Goal: Check status: Verify the current state of an ongoing process or item

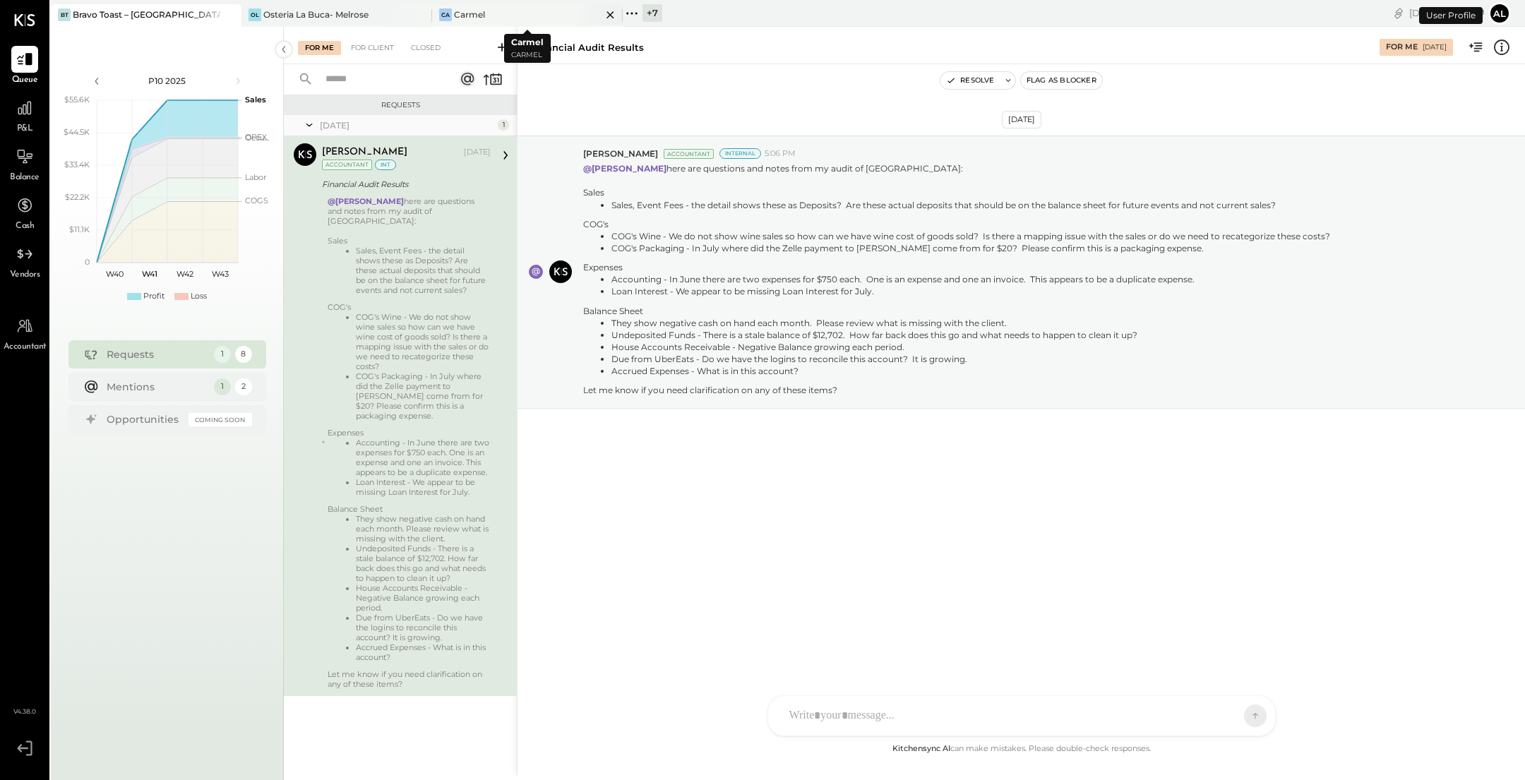
click at [517, 10] on div "Ca Carmel" at bounding box center [516, 14] width 169 height 13
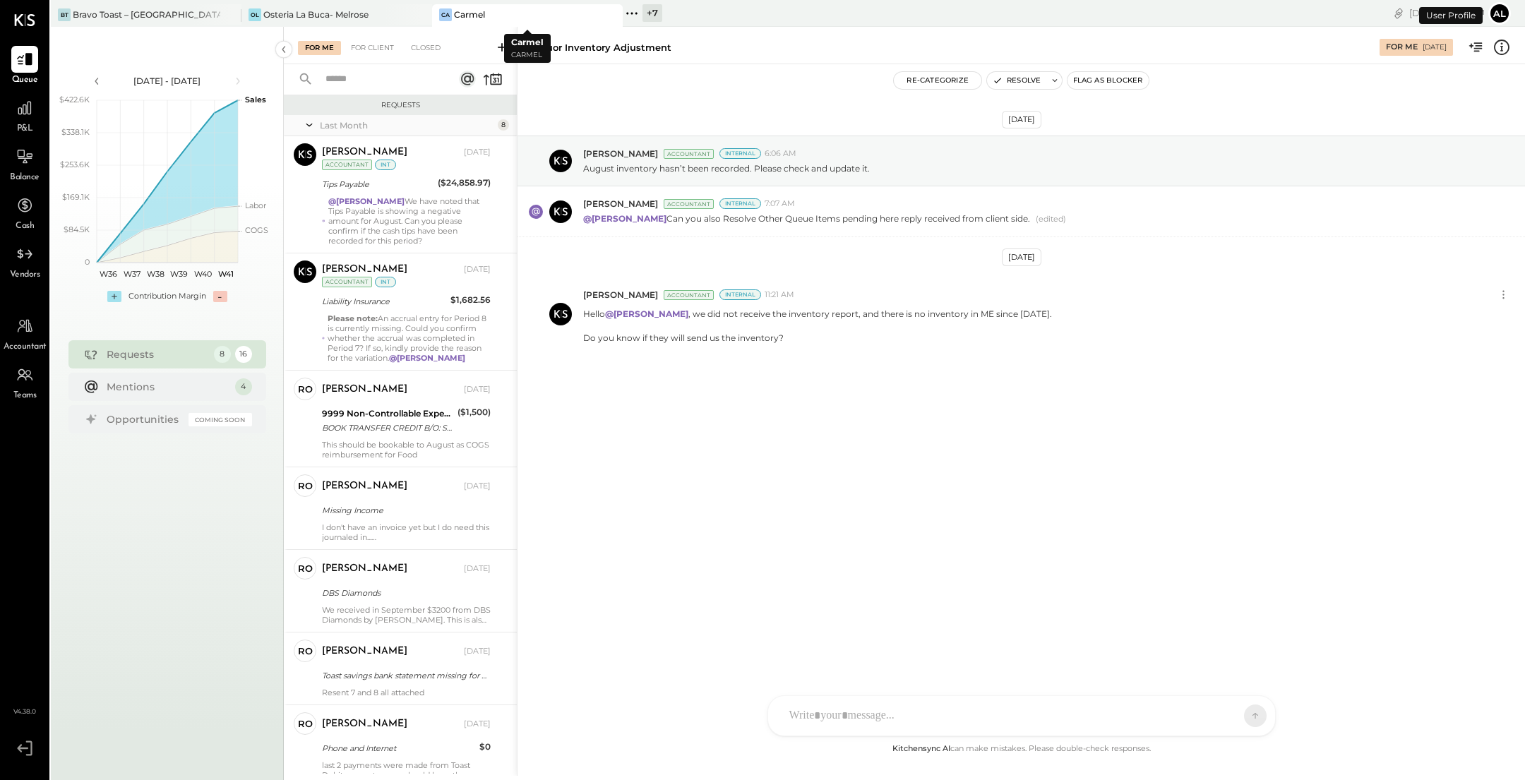
scroll to position [174, 0]
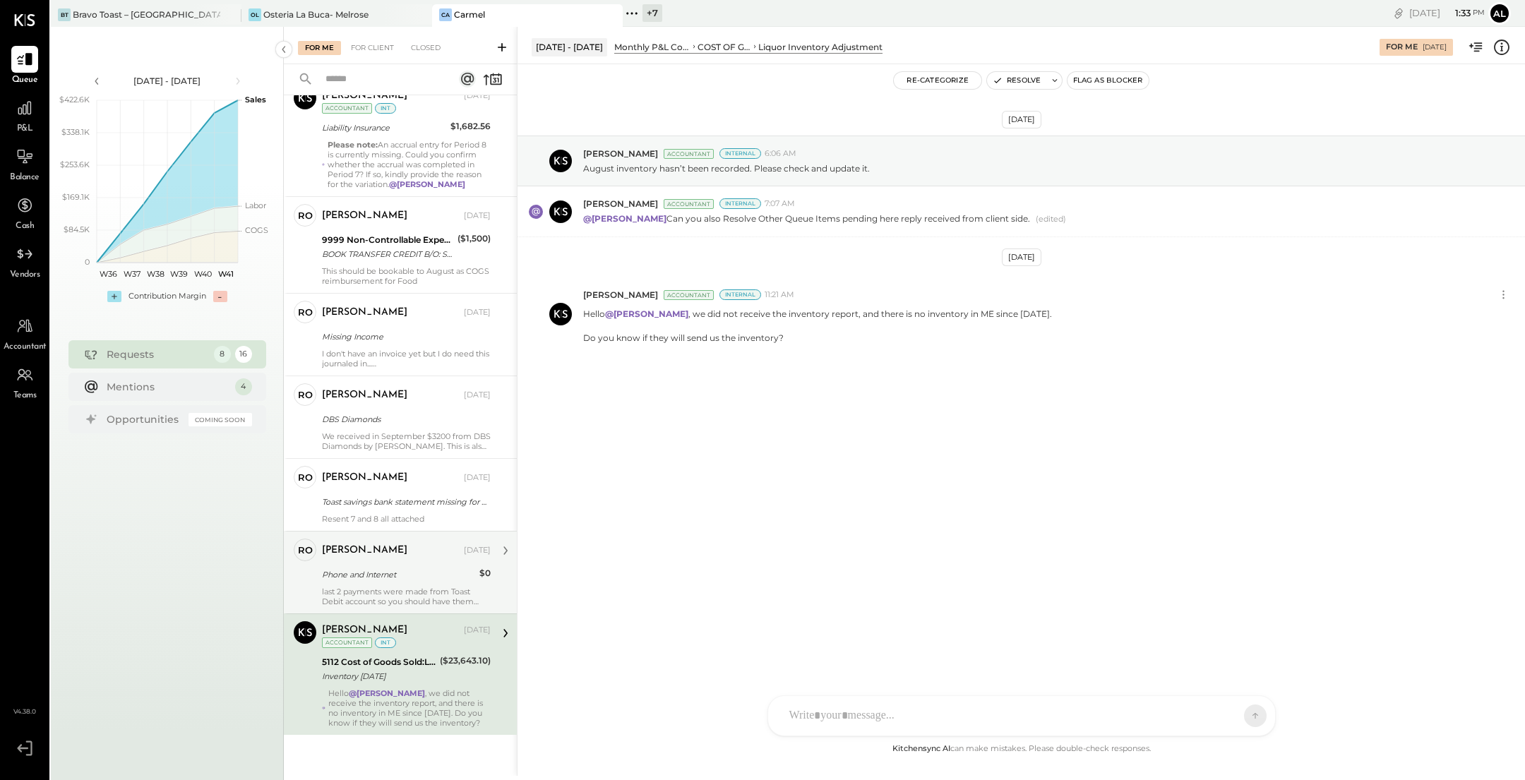
click at [388, 589] on div "last 2 payments were made from Toast Debit account so you should have them ther…" at bounding box center [406, 597] width 169 height 20
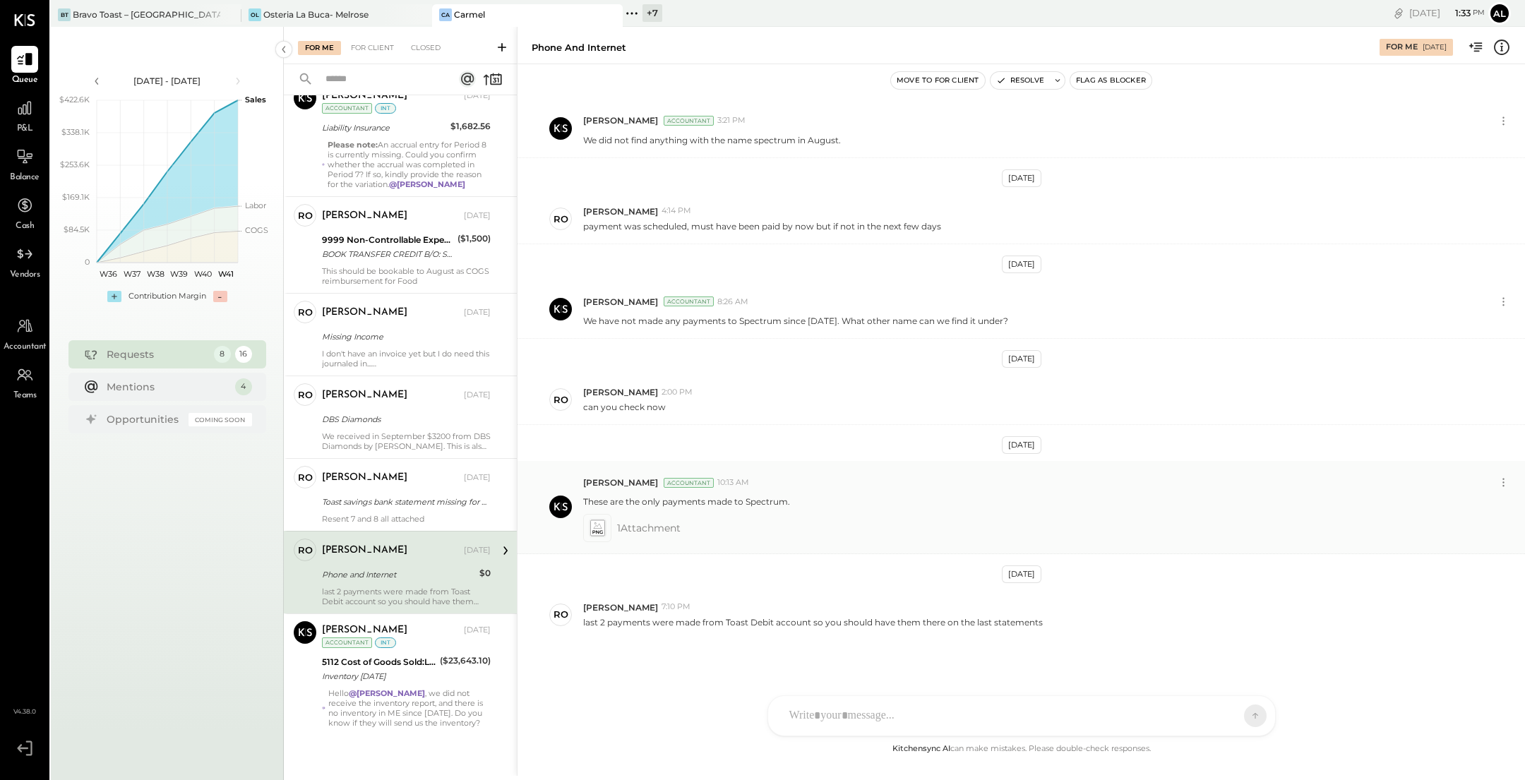
click at [661, 526] on span "1 Attachment" at bounding box center [649, 528] width 64 height 28
click at [424, 506] on div "Toast savings bank statement missing for P07.25" at bounding box center [404, 502] width 165 height 14
